Goal: Task Accomplishment & Management: Manage account settings

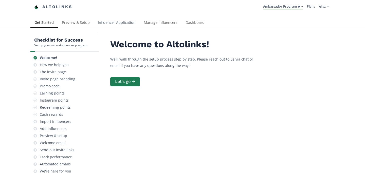
click at [115, 22] on link "Influencer Application" at bounding box center [117, 23] width 46 height 10
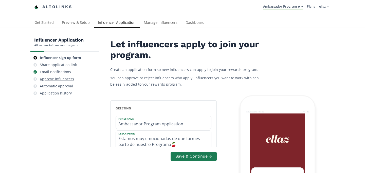
click at [73, 79] on div "Approve influencers" at bounding box center [64, 79] width 64 height 7
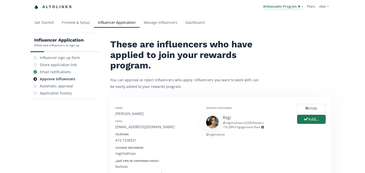
click at [283, 6] on link "Ambassador Program ★" at bounding box center [283, 7] width 40 height 6
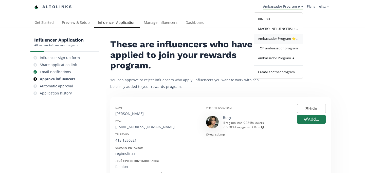
click at [285, 41] on span "Ambassador Program ⭐️⭐️" at bounding box center [278, 38] width 41 height 5
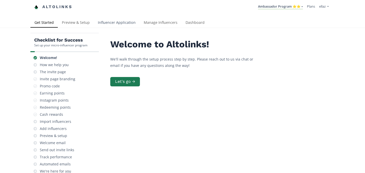
click at [123, 22] on link "Influencer Application" at bounding box center [117, 23] width 46 height 10
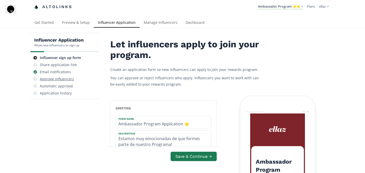
click at [68, 79] on div "Approve influencers" at bounding box center [57, 79] width 34 height 5
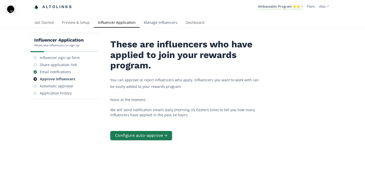
click at [159, 25] on link "Manage Influencers" at bounding box center [161, 23] width 42 height 10
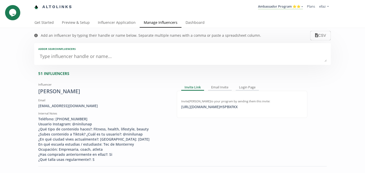
click at [79, 52] on textarea at bounding box center [182, 57] width 288 height 10
type textarea "an"
type input "an"
type input "AN"
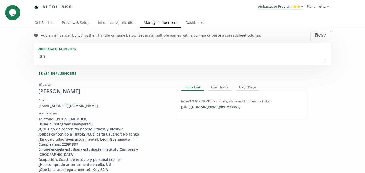
type textarea "a"
type input "a"
type input "A"
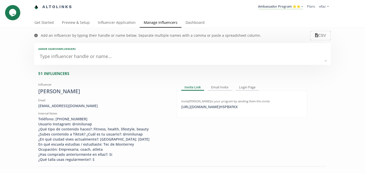
click at [273, 10] on li "Ambassador Program ⭐️⭐️ KINEDU MACRO INFLUENCERS (prog ventas) Ambassador Progr…" at bounding box center [280, 7] width 49 height 10
click at [277, 8] on link "Ambassador Program ⭐️⭐️" at bounding box center [280, 7] width 45 height 6
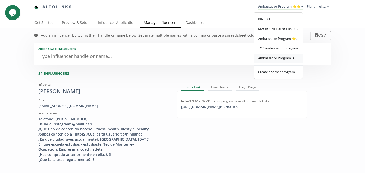
click at [277, 57] on span "Ambassador Program ★" at bounding box center [276, 58] width 37 height 5
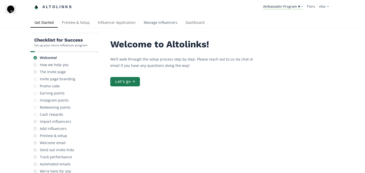
click at [164, 20] on link "Manage Influencers" at bounding box center [161, 23] width 42 height 10
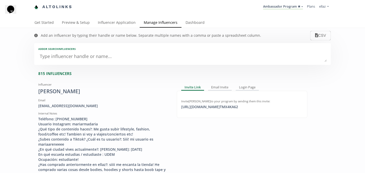
click at [81, 59] on textarea at bounding box center [182, 57] width 288 height 10
type textarea "an"
type input "an"
type input "AN"
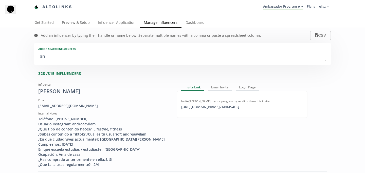
type textarea "ang"
type input "ang"
type input "ANG"
type textarea "ange"
type input "ange"
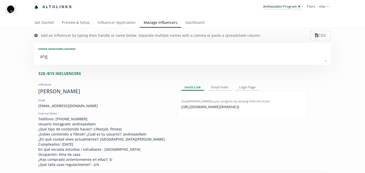
type input "ANGE"
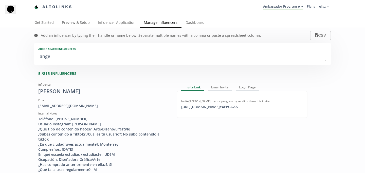
type textarea "angel"
type input "angel"
type input "ANGEL"
type textarea "angela"
type input "angela"
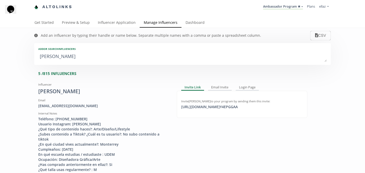
type input "ANGELA"
type textarea "angela i"
type input "angela i"
click at [73, 56] on textarea "angela i" at bounding box center [182, 57] width 288 height 10
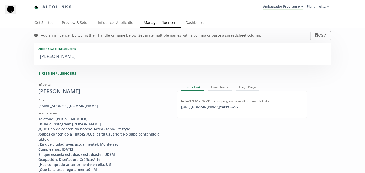
click at [73, 56] on textarea "angela i" at bounding box center [182, 57] width 288 height 10
type textarea "v"
type input "v"
type input "V"
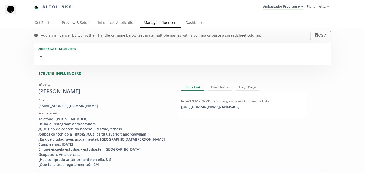
type textarea "va"
type input "va"
type input "VA"
type textarea "val"
type input "val"
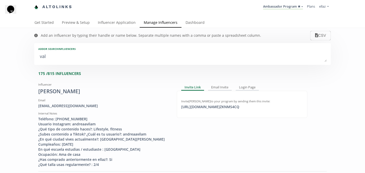
type input "VAL"
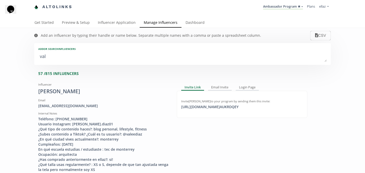
type textarea "vale"
type input "vale"
type input "VALE"
type textarea "valer"
type input "valer"
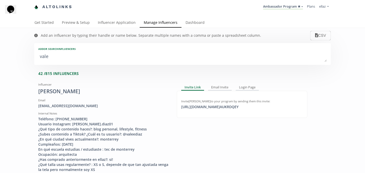
type input "VALER"
type textarea "valeri"
type input "valeri"
type input "VALERI"
type textarea "valeria"
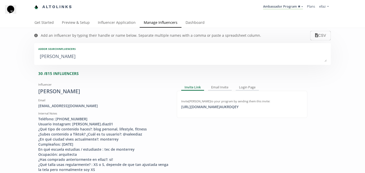
type input "valeria"
type input "VALERIA"
type textarea "valeria r"
type input "valeria r"
type textarea "valeria ro"
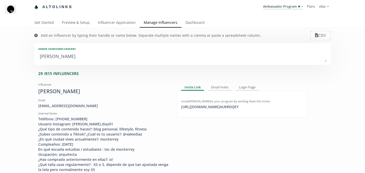
type input "valeria ro"
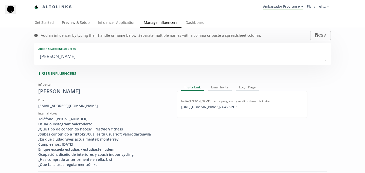
type textarea "valeria rod"
type input "valeria rod"
type textarea "valeria roda"
type input "valeria roda"
type textarea "valeria rodar"
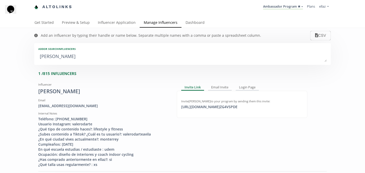
type input "valeria rodar"
type textarea "valeria roda"
type input "valeria roda"
type textarea "valeria roda"
click at [232, 107] on div "https://app.altolinks.com/invite/ ZG4VSPDE copied" at bounding box center [209, 106] width 62 height 5
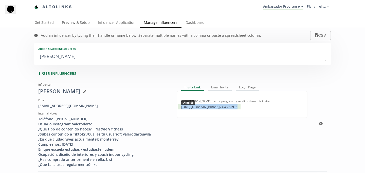
copy div "https://app.altolinks.com/invite/ ZG4VSPDE"
click at [111, 23] on link "Influencer Application" at bounding box center [117, 23] width 46 height 10
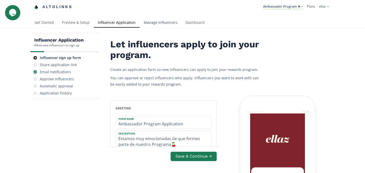
click at [167, 24] on link "Manage Influencers" at bounding box center [161, 23] width 42 height 10
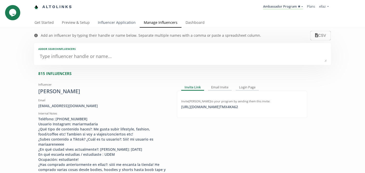
click at [113, 24] on link "Influencer Application" at bounding box center [117, 23] width 46 height 10
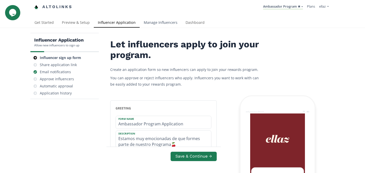
click at [169, 23] on link "Manage Influencers" at bounding box center [161, 23] width 42 height 10
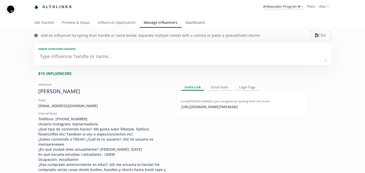
click at [189, 23] on link "Dashboard" at bounding box center [195, 23] width 27 height 10
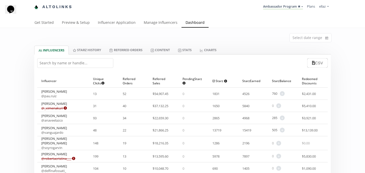
click at [69, 61] on input "text" at bounding box center [75, 63] width 76 height 10
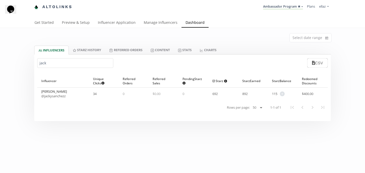
type input "jack"
click at [282, 93] on span "+" at bounding box center [282, 94] width 5 height 5
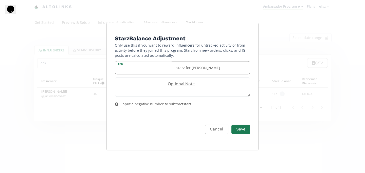
click at [146, 63] on div "Add starz for [PERSON_NAME]" at bounding box center [182, 67] width 135 height 13
type input "45"
